Goal: Task Accomplishment & Management: Use online tool/utility

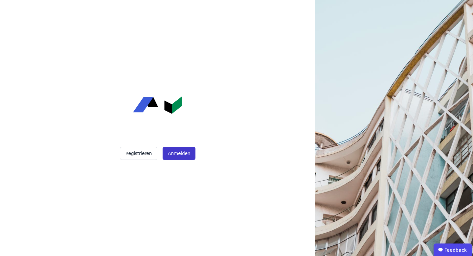
click at [179, 150] on button "Anmelden" at bounding box center [179, 152] width 33 height 13
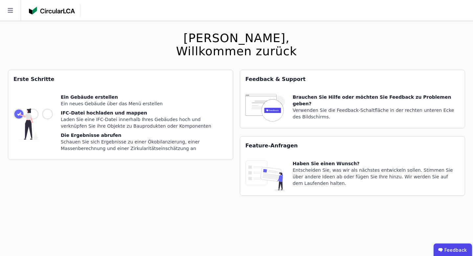
click at [14, 12] on icon at bounding box center [10, 10] width 21 height 21
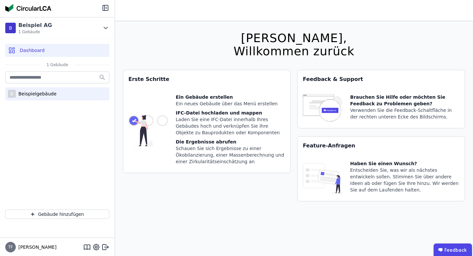
click at [36, 96] on div "Beispielgebäude" at bounding box center [36, 93] width 41 height 7
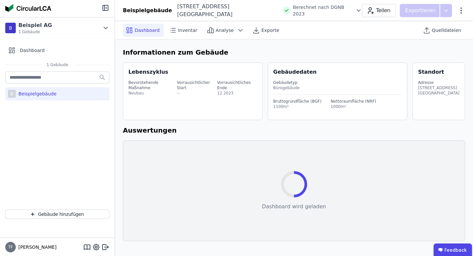
select select "*"
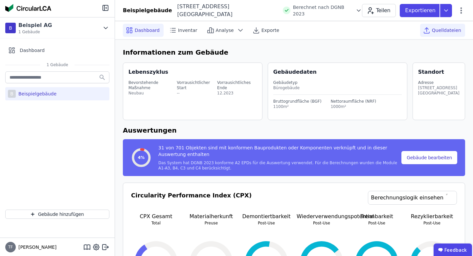
click at [429, 27] on icon at bounding box center [427, 30] width 8 height 8
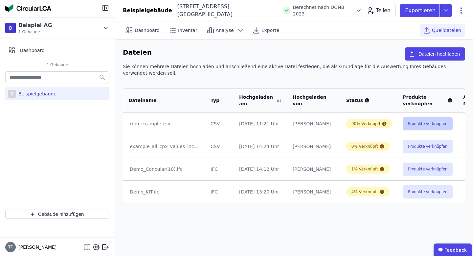
click at [405, 120] on button "Produkte verknüpfen" at bounding box center [428, 123] width 50 height 13
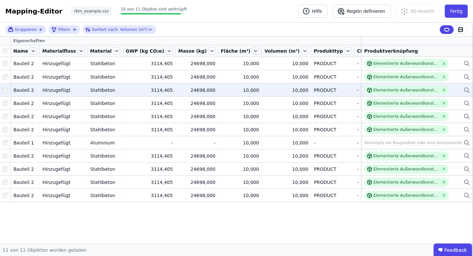
click at [311, 84] on td "PRODUCT PRODUCT" at bounding box center [332, 89] width 43 height 13
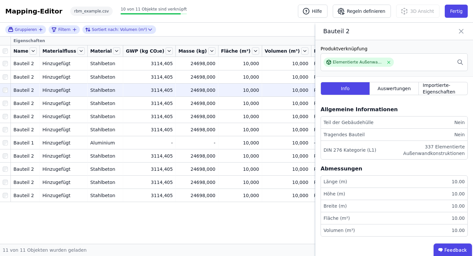
click at [439, 171] on div "Abmessungen" at bounding box center [394, 168] width 147 height 13
click at [398, 89] on span "Auswertungen" at bounding box center [393, 88] width 33 height 7
